Goal: Information Seeking & Learning: Check status

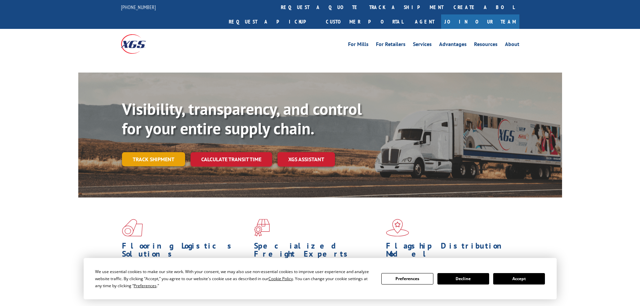
click at [169, 152] on link "Track shipment" at bounding box center [153, 159] width 63 height 14
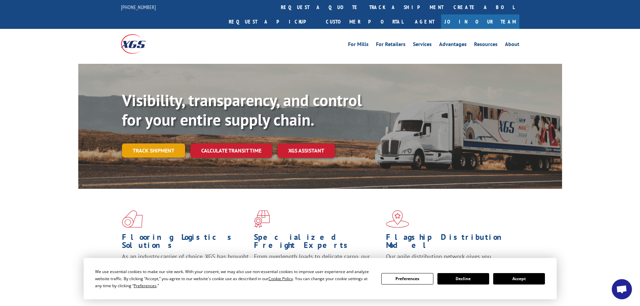
click at [161, 144] on link "Track shipment" at bounding box center [153, 151] width 63 height 14
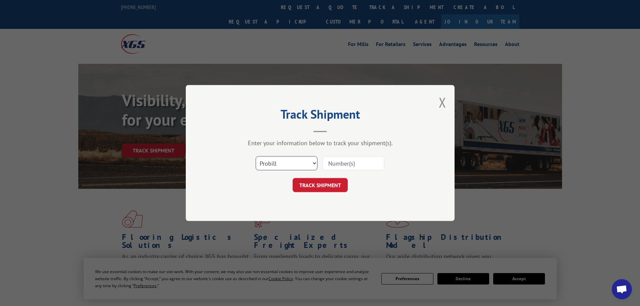
click at [298, 159] on select "Select category... Probill BOL PO" at bounding box center [287, 163] width 62 height 14
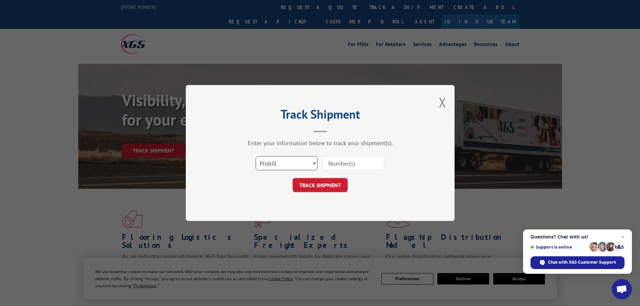
select select "po"
click at [256, 156] on select "Select category... Probill BOL PO" at bounding box center [287, 163] width 62 height 14
paste input "59508848"
type input "59508848"
click at [337, 178] on form "Select category... Probill BOL PO 59508848 TRACK SHIPMENT" at bounding box center [320, 172] width 202 height 40
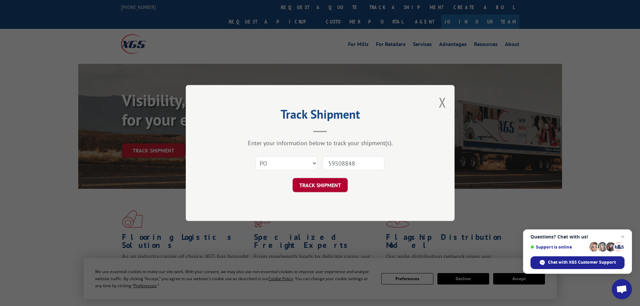
click at [339, 181] on button "TRACK SHIPMENT" at bounding box center [320, 185] width 55 height 14
